Goal: Task Accomplishment & Management: Manage account settings

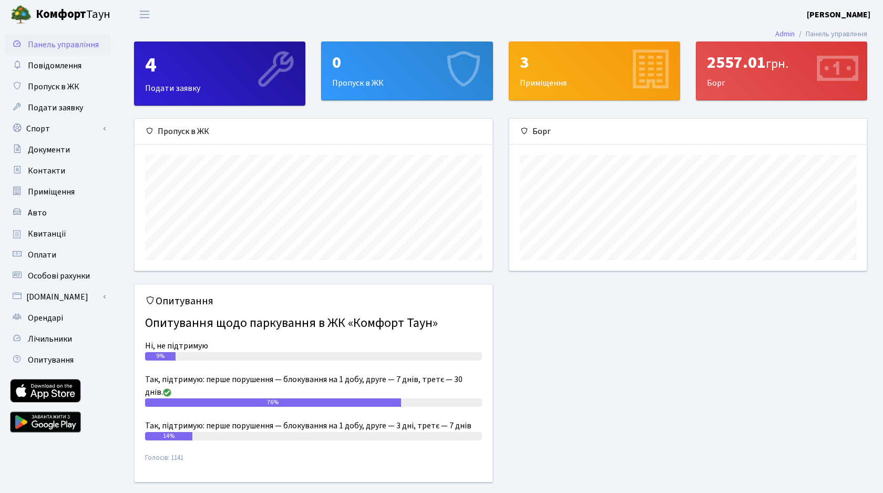
scroll to position [152, 358]
click at [151, 63] on div "4" at bounding box center [219, 65] width 149 height 25
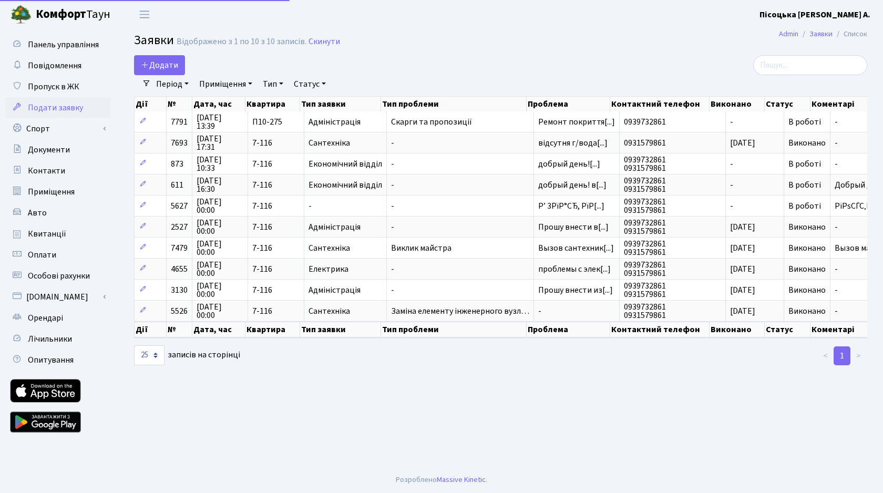
select select "25"
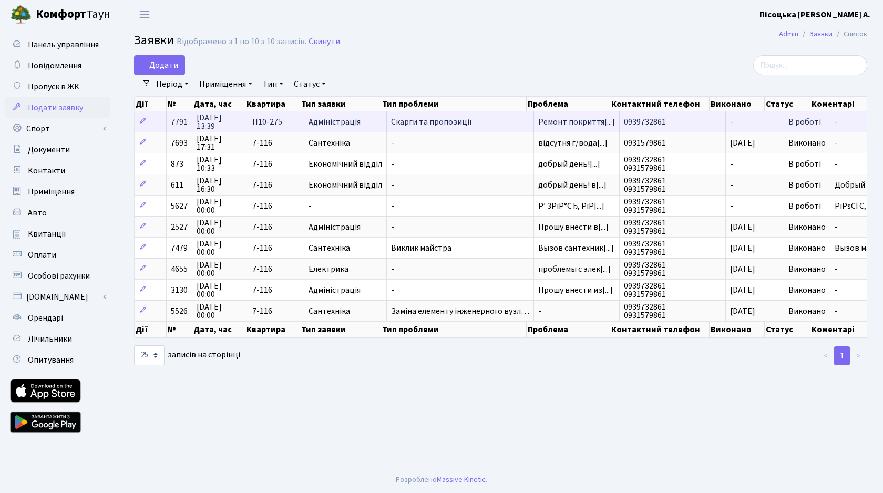
click at [284, 120] on span "П10-275" at bounding box center [275, 122] width 47 height 8
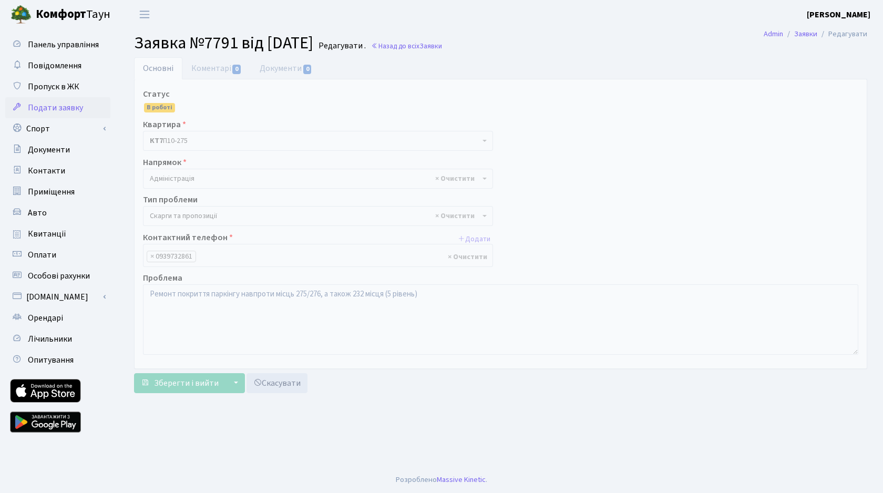
select select "55"
